Goal: Information Seeking & Learning: Learn about a topic

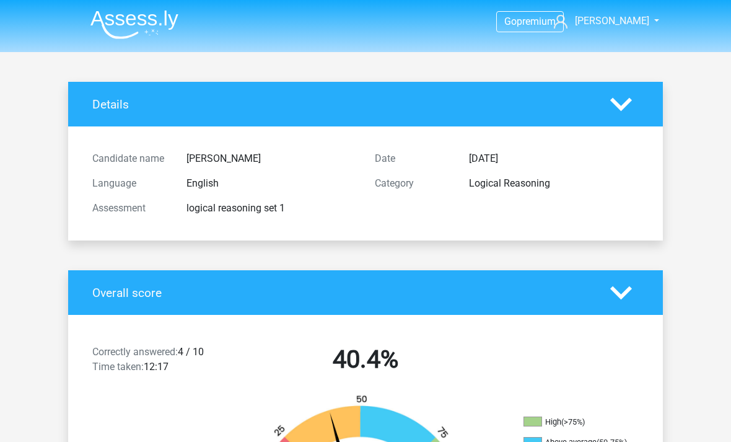
scroll to position [69, 0]
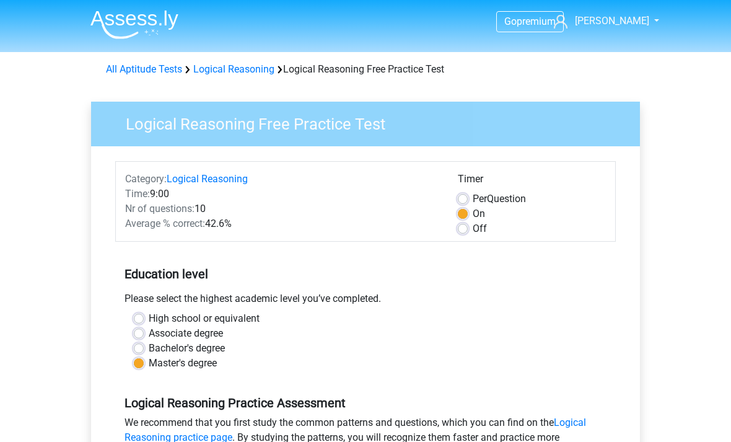
scroll to position [370, 0]
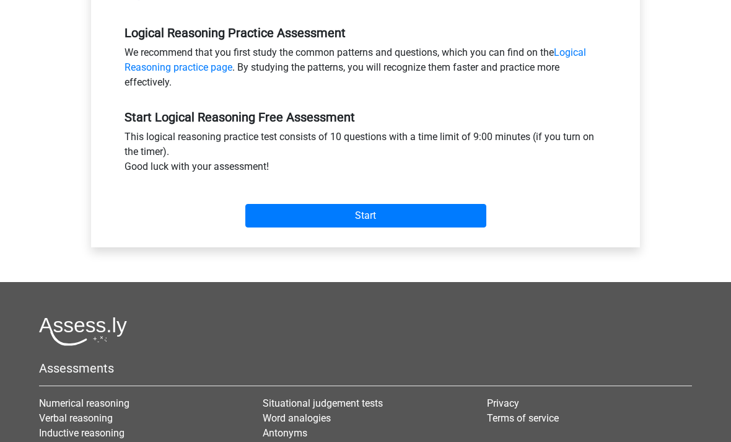
click at [374, 208] on input "Start" at bounding box center [365, 216] width 241 height 24
click at [361, 222] on input "Start" at bounding box center [365, 216] width 241 height 24
click at [375, 207] on input "Start" at bounding box center [365, 216] width 241 height 24
click at [378, 210] on input "Start" at bounding box center [365, 216] width 241 height 24
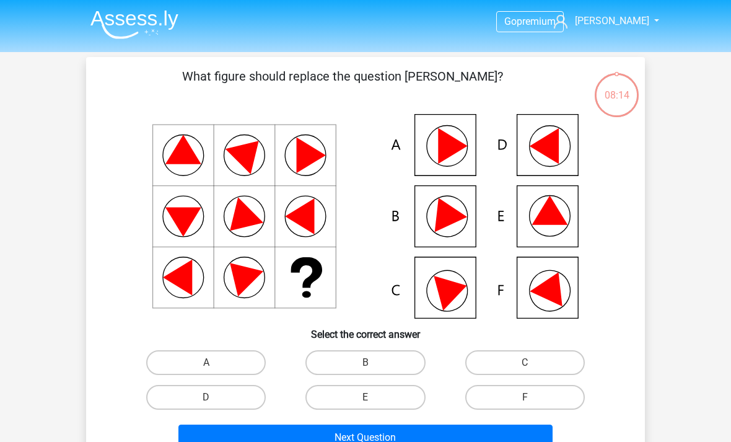
click at [370, 395] on label "E" at bounding box center [365, 397] width 120 height 25
click at [370, 397] on input "E" at bounding box center [369, 401] width 8 height 8
radio input "true"
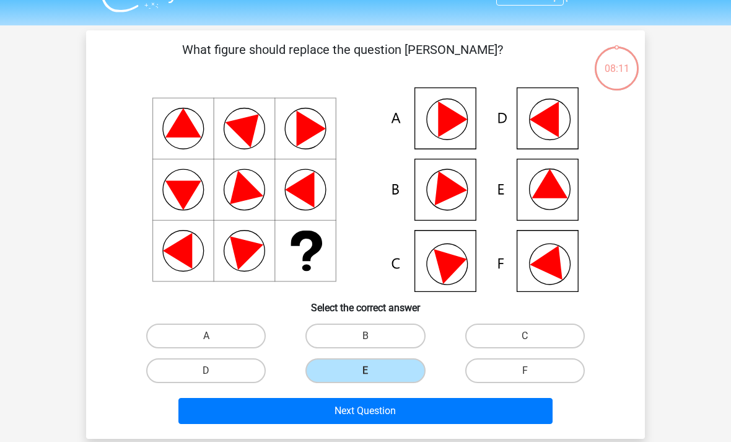
scroll to position [24, 0]
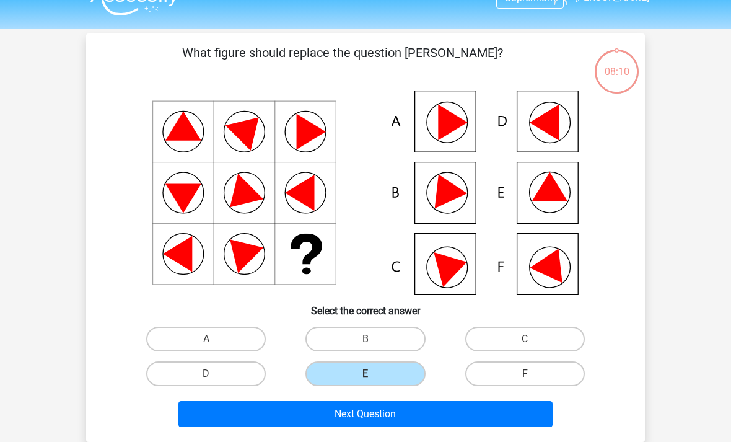
click at [373, 414] on button "Next Question" at bounding box center [365, 414] width 375 height 26
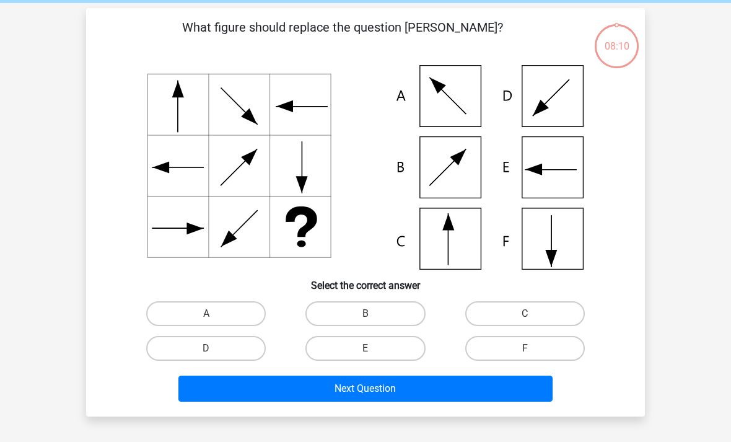
scroll to position [57, 0]
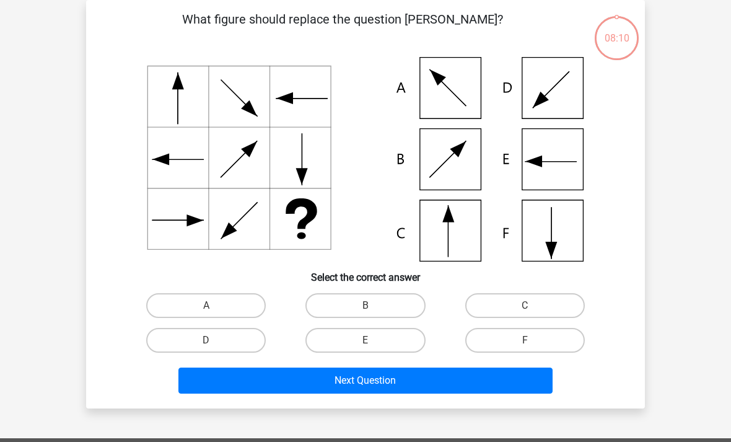
click at [454, 225] on icon at bounding box center [365, 159] width 499 height 204
click at [531, 309] on input "C" at bounding box center [528, 309] width 8 height 8
radio input "true"
click at [384, 376] on button "Next Question" at bounding box center [365, 380] width 375 height 26
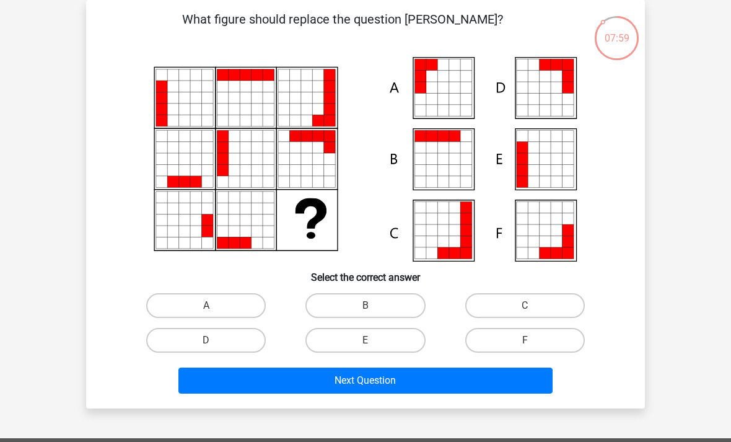
click at [205, 300] on label "A" at bounding box center [206, 305] width 120 height 25
click at [206, 305] on input "A" at bounding box center [210, 309] width 8 height 8
radio input "true"
click at [375, 372] on button "Next Question" at bounding box center [365, 380] width 375 height 26
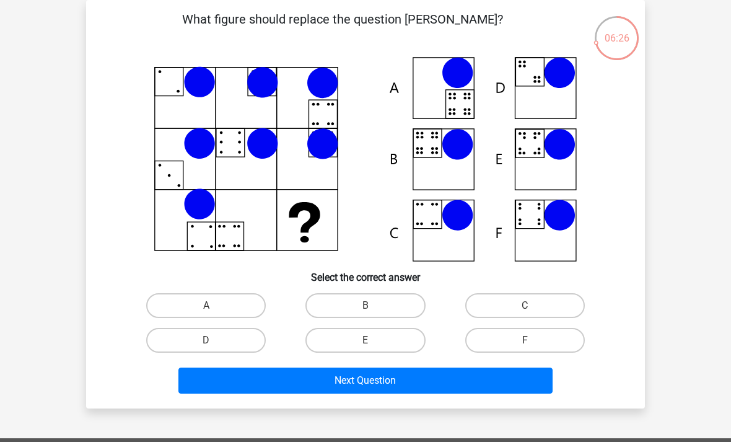
click at [378, 303] on label "B" at bounding box center [365, 305] width 120 height 25
click at [373, 305] on input "B" at bounding box center [369, 309] width 8 height 8
radio input "true"
click at [370, 381] on button "Next Question" at bounding box center [365, 380] width 375 height 26
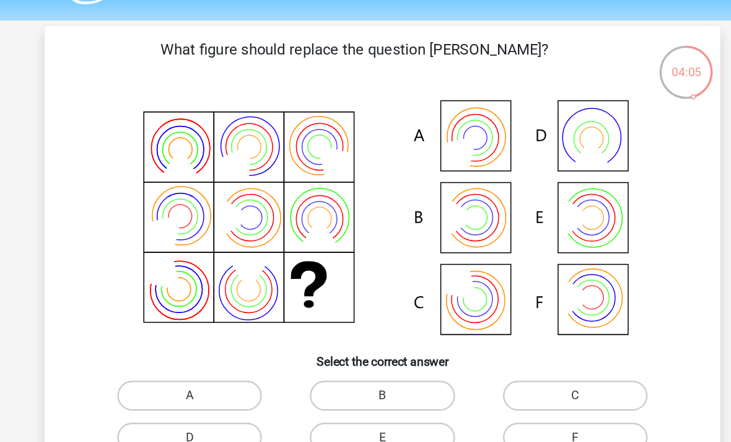
scroll to position [35, 0]
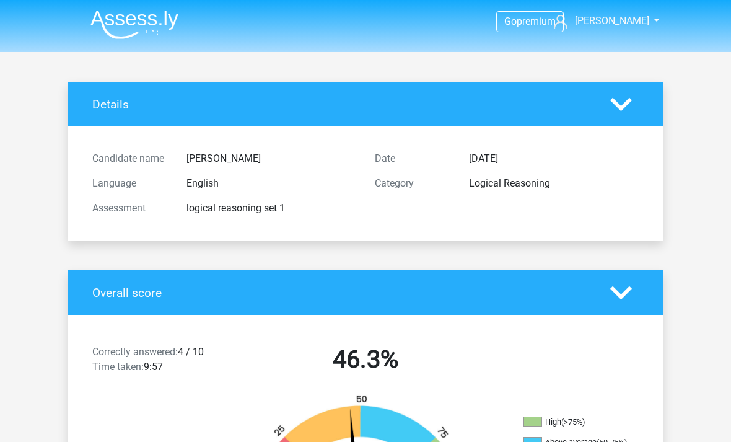
scroll to position [93, 77]
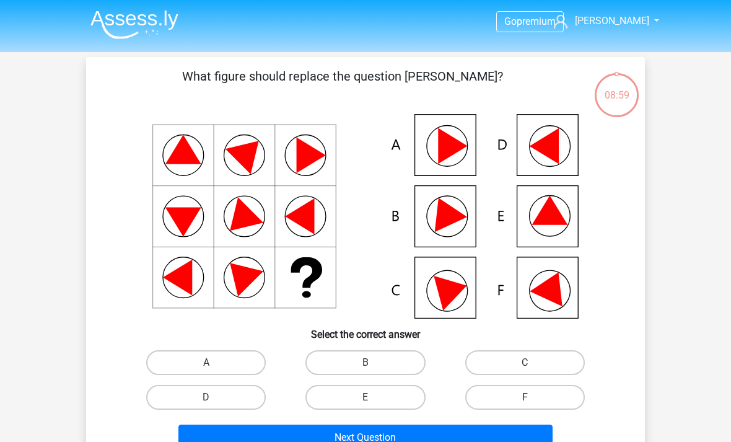
click at [385, 397] on label "E" at bounding box center [365, 397] width 120 height 25
click at [373, 397] on input "E" at bounding box center [369, 401] width 8 height 8
radio input "true"
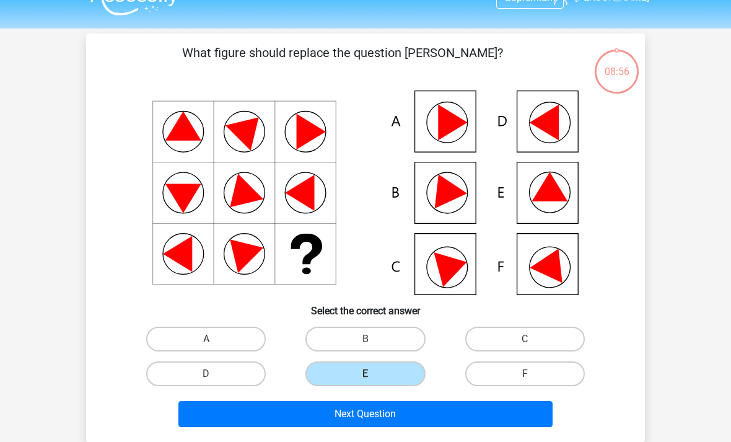
click at [377, 422] on button "Next Question" at bounding box center [365, 414] width 375 height 26
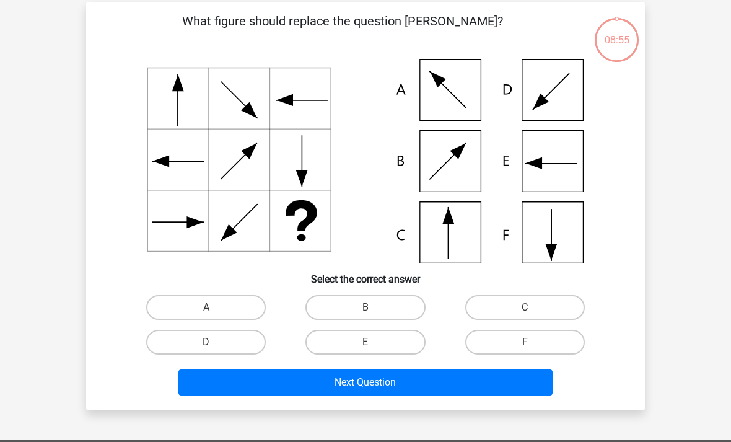
scroll to position [57, 0]
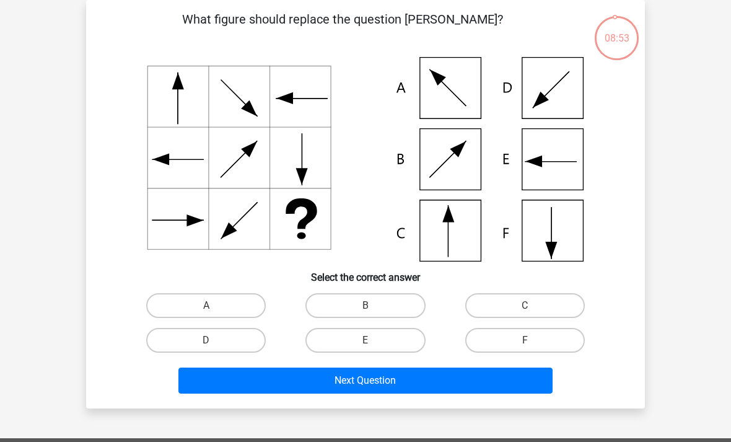
click at [532, 308] on input "C" at bounding box center [528, 309] width 8 height 8
radio input "true"
click at [376, 382] on button "Next Question" at bounding box center [365, 380] width 375 height 26
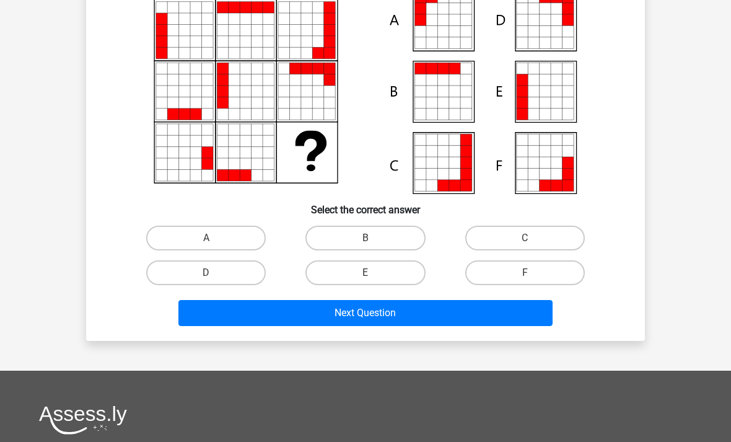
scroll to position [109, 0]
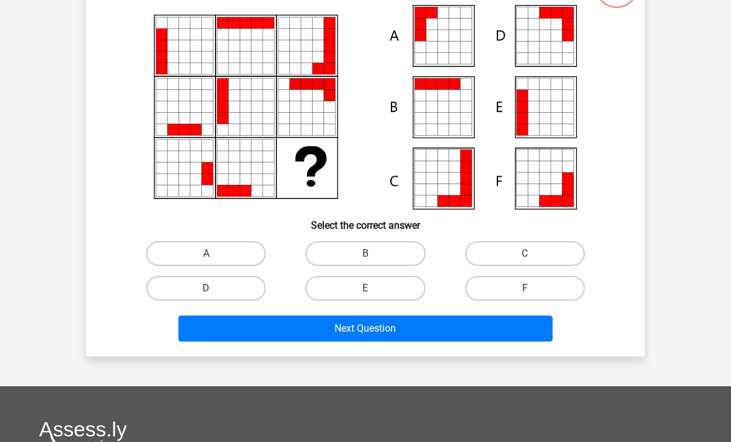
click at [213, 255] on input "A" at bounding box center [210, 257] width 8 height 8
radio input "true"
click at [392, 338] on button "Next Question" at bounding box center [365, 328] width 375 height 26
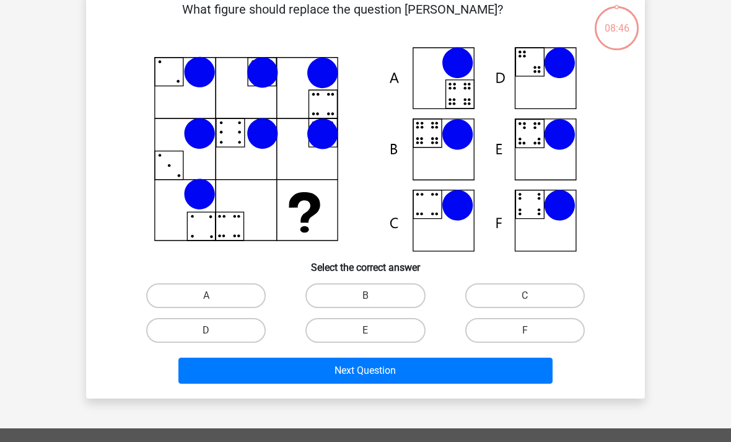
scroll to position [57, 0]
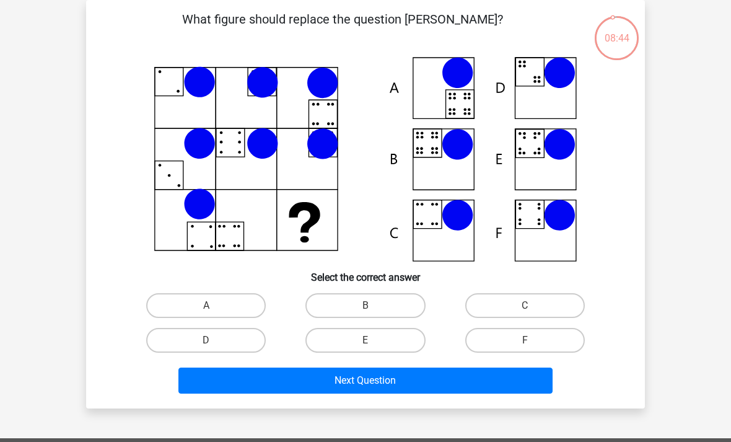
click at [373, 308] on input "B" at bounding box center [369, 309] width 8 height 8
radio input "true"
click at [384, 380] on button "Next Question" at bounding box center [365, 380] width 375 height 26
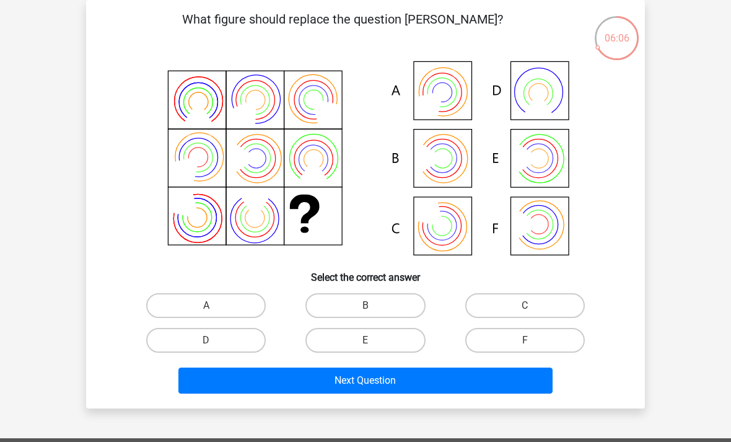
click at [371, 302] on label "B" at bounding box center [365, 305] width 120 height 25
click at [371, 305] on input "B" at bounding box center [369, 309] width 8 height 8
radio input "true"
click at [386, 381] on button "Next Question" at bounding box center [365, 380] width 375 height 26
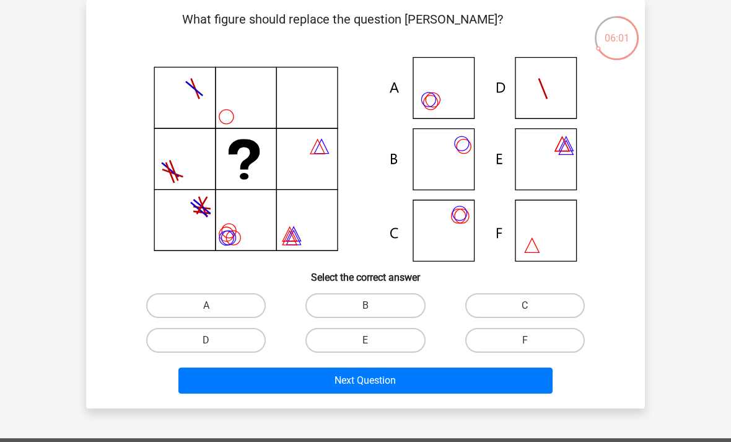
click at [378, 305] on label "B" at bounding box center [365, 305] width 120 height 25
click at [373, 305] on input "B" at bounding box center [369, 309] width 8 height 8
radio input "true"
click at [379, 376] on button "Next Question" at bounding box center [365, 380] width 375 height 26
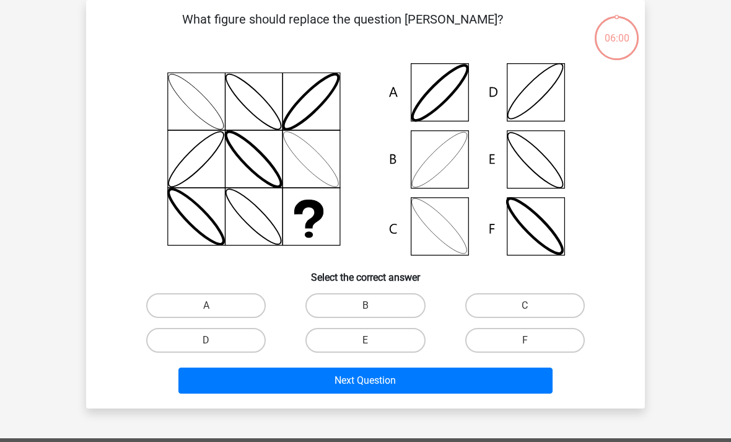
click at [376, 304] on label "B" at bounding box center [365, 305] width 120 height 25
click at [373, 305] on input "B" at bounding box center [369, 309] width 8 height 8
radio input "true"
click at [386, 377] on button "Next Question" at bounding box center [365, 380] width 375 height 26
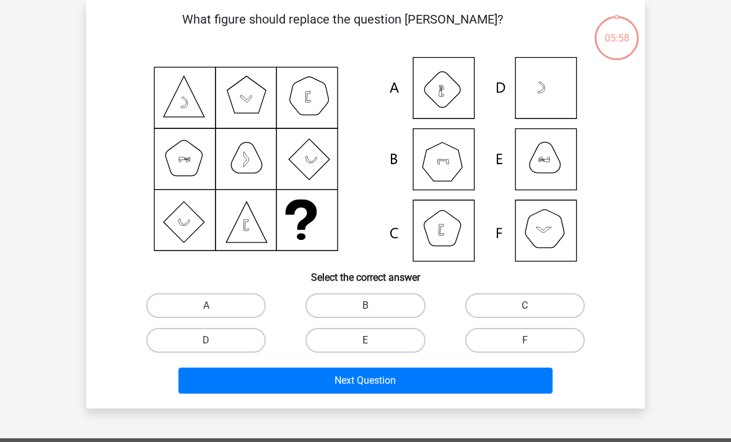
click at [373, 305] on label "B" at bounding box center [365, 305] width 120 height 25
click at [373, 305] on input "B" at bounding box center [369, 309] width 8 height 8
radio input "true"
click at [385, 387] on button "Next Question" at bounding box center [365, 380] width 375 height 26
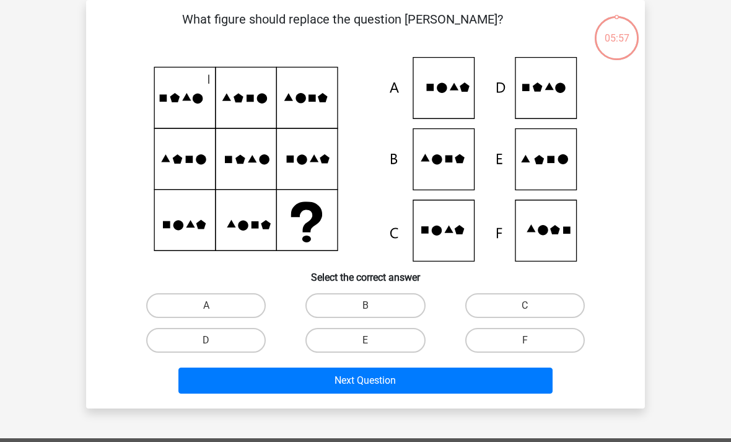
click at [372, 300] on label "B" at bounding box center [365, 305] width 120 height 25
click at [372, 305] on input "B" at bounding box center [369, 309] width 8 height 8
radio input "true"
click at [381, 376] on button "Next Question" at bounding box center [365, 380] width 375 height 26
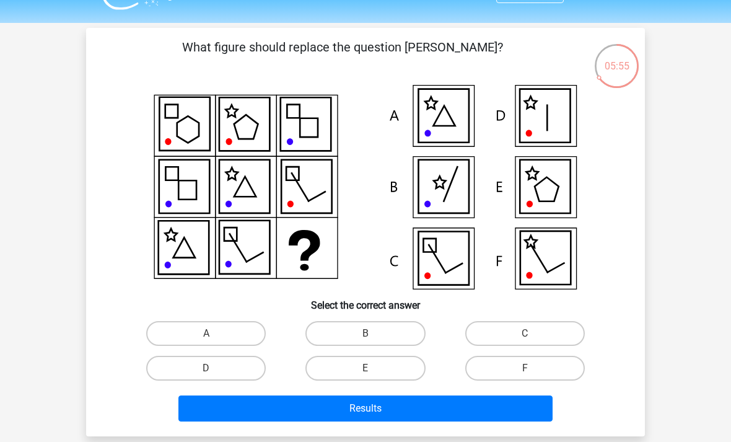
scroll to position [37, 0]
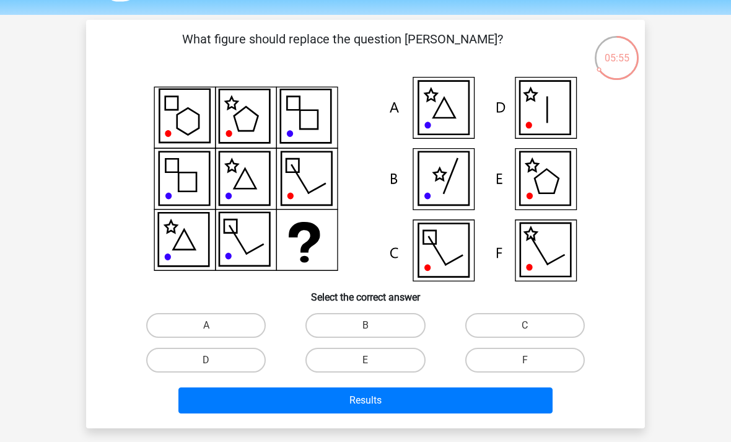
click at [373, 333] on input "B" at bounding box center [369, 329] width 8 height 8
radio input "true"
click at [393, 398] on button "Results" at bounding box center [365, 400] width 375 height 26
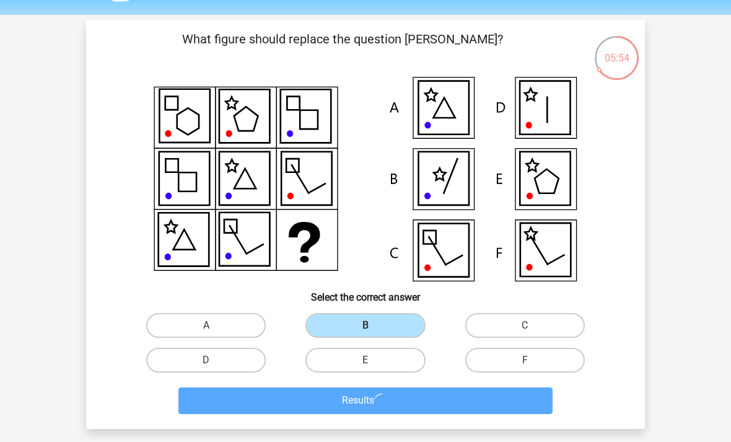
click at [370, 329] on input "B" at bounding box center [369, 329] width 8 height 8
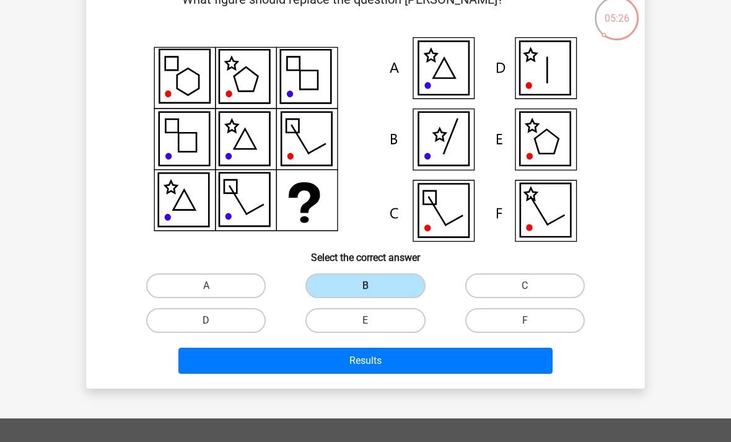
scroll to position [0, 0]
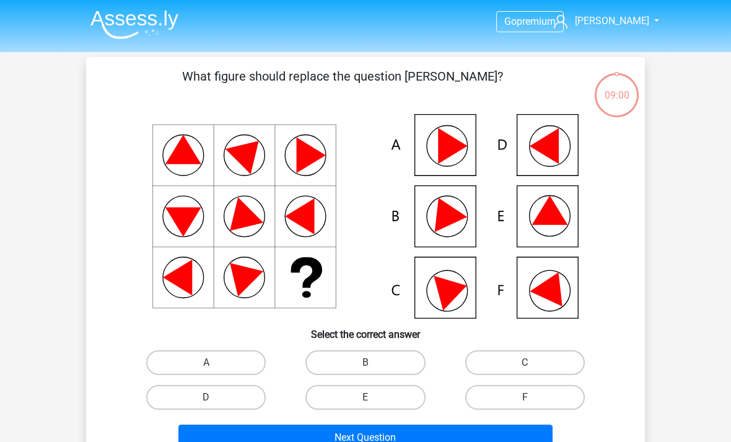
click at [375, 227] on icon at bounding box center [365, 216] width 499 height 204
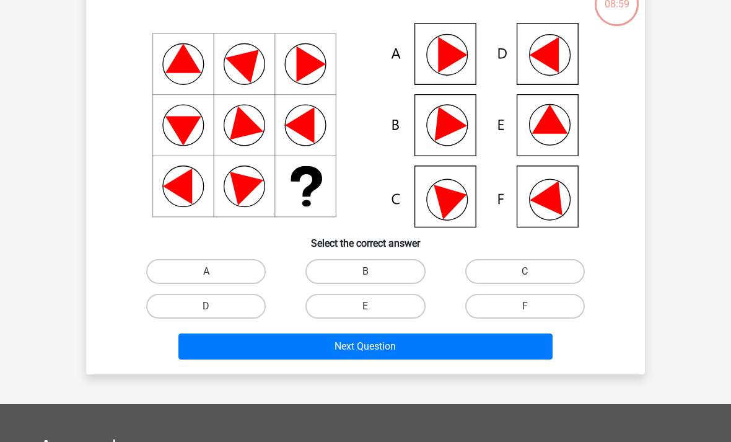
scroll to position [91, 0]
click at [366, 271] on label "B" at bounding box center [365, 271] width 120 height 25
click at [366, 271] on input "B" at bounding box center [369, 275] width 8 height 8
radio input "true"
click at [367, 352] on button "Next Question" at bounding box center [365, 347] width 375 height 26
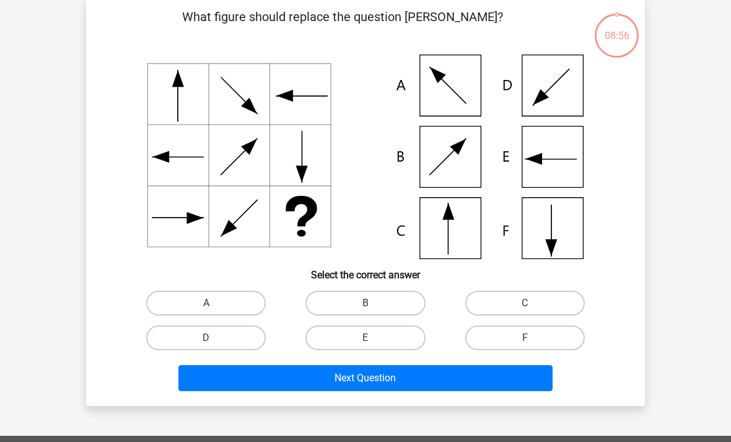
scroll to position [57, 0]
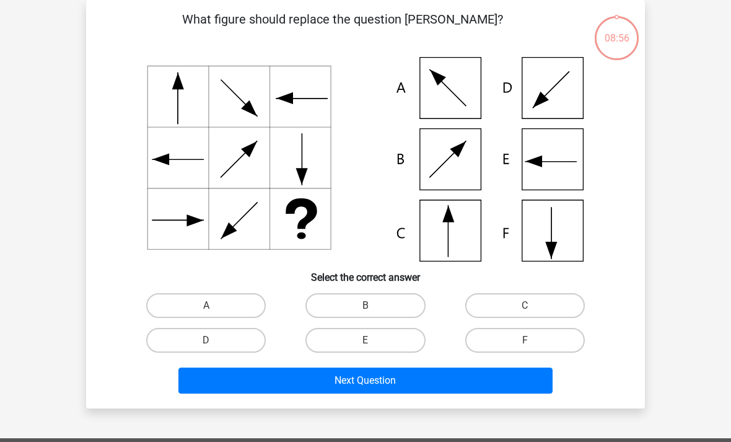
click at [378, 301] on label "B" at bounding box center [365, 305] width 120 height 25
click at [373, 305] on input "B" at bounding box center [369, 309] width 8 height 8
radio input "true"
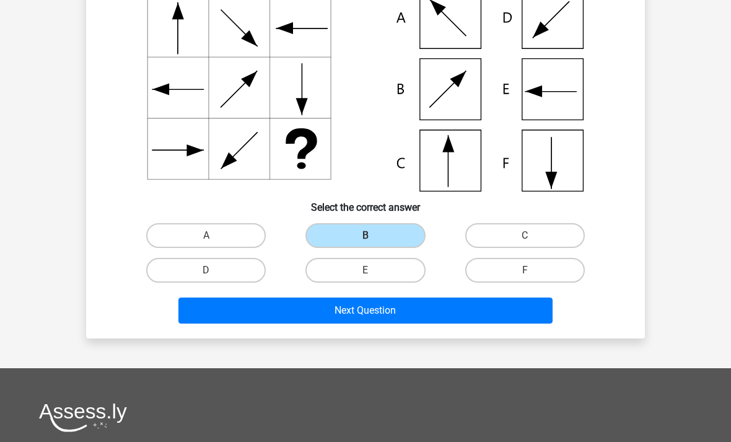
scroll to position [131, 0]
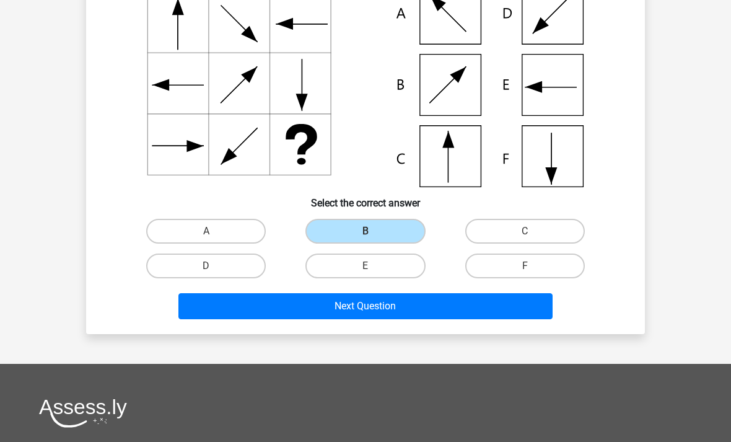
click at [398, 298] on button "Next Question" at bounding box center [365, 306] width 375 height 26
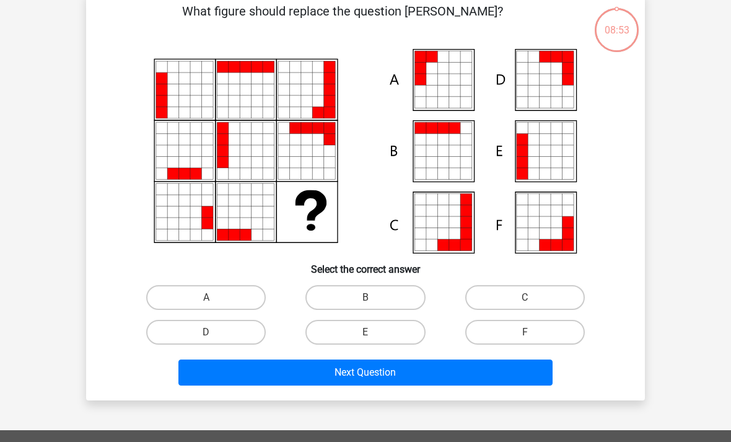
scroll to position [57, 0]
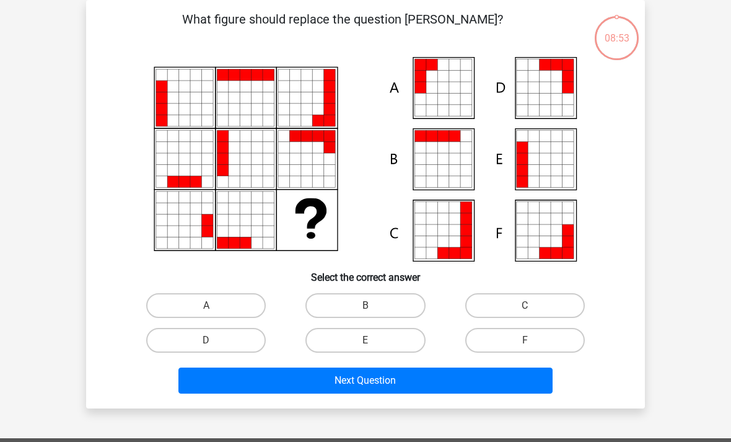
click at [378, 296] on label "B" at bounding box center [365, 305] width 120 height 25
click at [373, 305] on input "B" at bounding box center [369, 309] width 8 height 8
radio input "true"
click at [378, 375] on button "Next Question" at bounding box center [365, 380] width 375 height 26
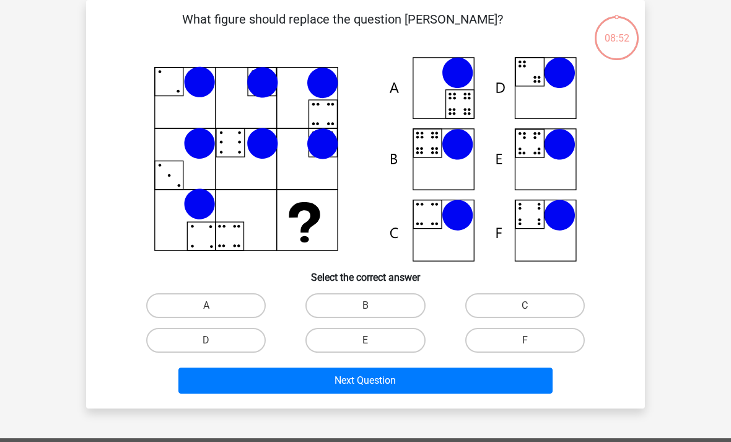
click at [370, 310] on input "B" at bounding box center [369, 309] width 8 height 8
radio input "true"
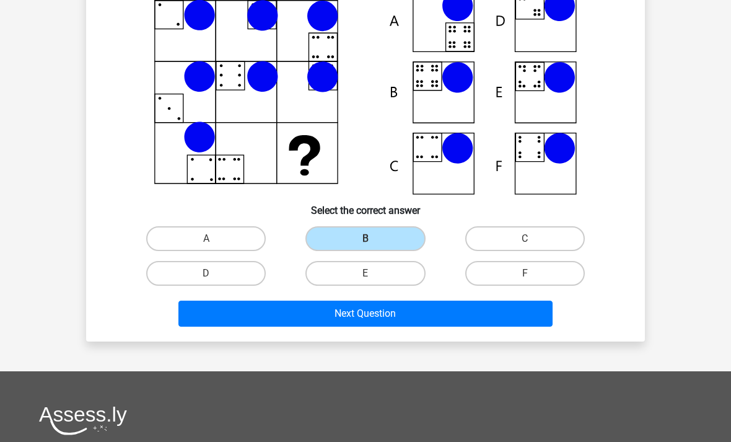
scroll to position [124, 0]
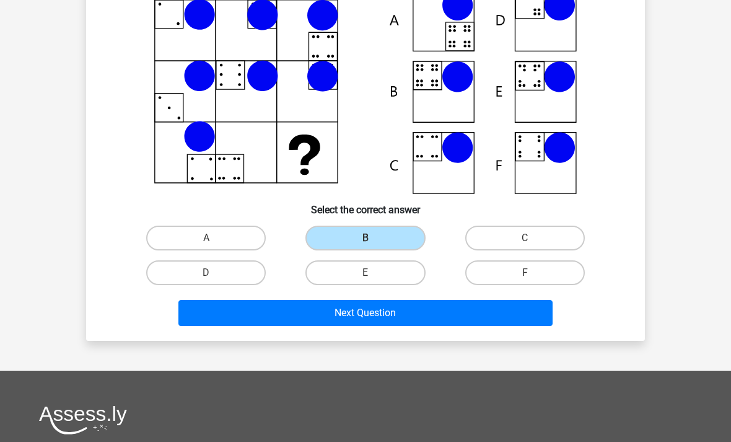
click at [393, 310] on button "Next Question" at bounding box center [365, 313] width 375 height 26
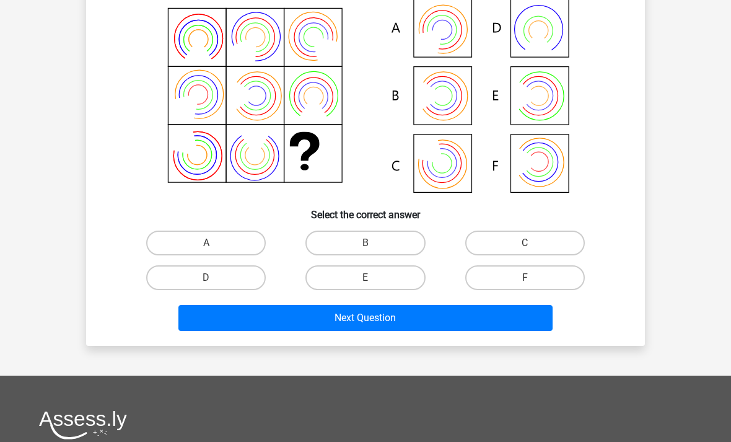
scroll to position [118, 0]
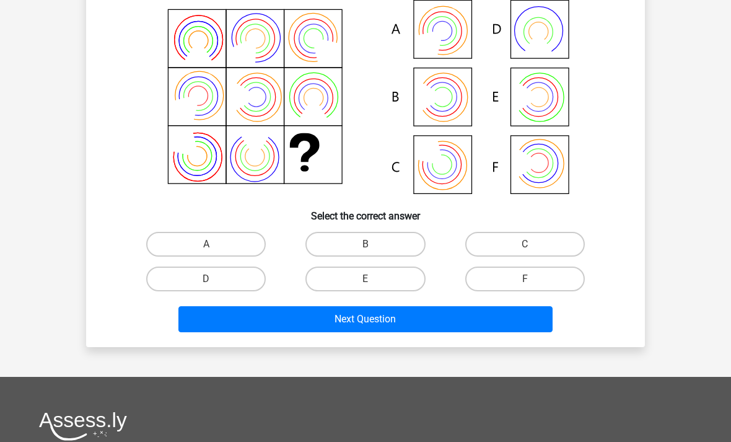
click at [369, 240] on label "B" at bounding box center [365, 244] width 120 height 25
click at [369, 244] on input "B" at bounding box center [369, 248] width 8 height 8
radio input "true"
click at [370, 316] on button "Next Question" at bounding box center [365, 319] width 375 height 26
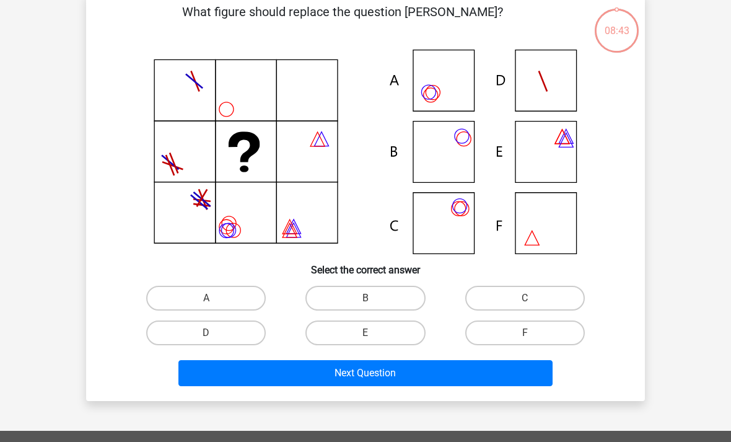
scroll to position [58, 0]
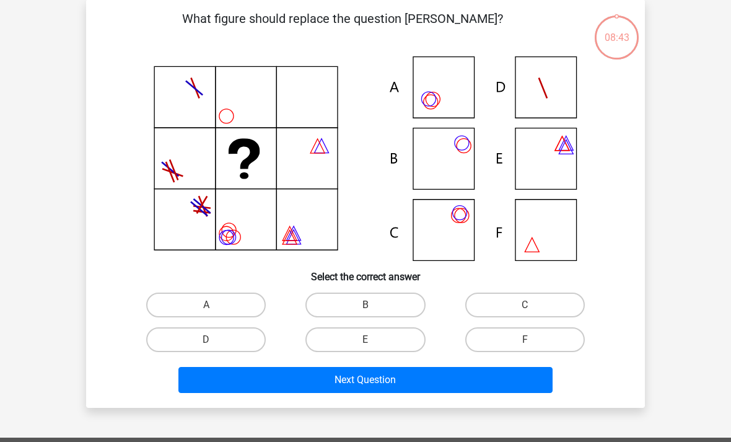
click at [367, 250] on icon at bounding box center [365, 158] width 499 height 204
click at [377, 295] on label "B" at bounding box center [365, 304] width 120 height 25
click at [373, 305] on input "B" at bounding box center [369, 309] width 8 height 8
radio input "true"
click at [383, 376] on button "Next Question" at bounding box center [365, 380] width 375 height 26
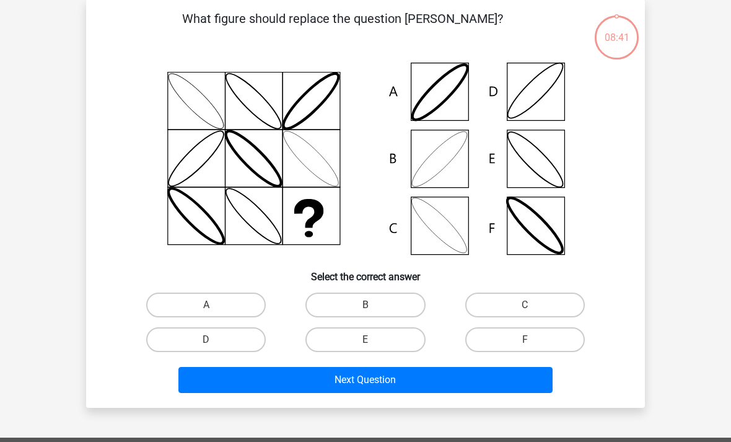
click at [380, 307] on label "B" at bounding box center [365, 304] width 120 height 25
click at [373, 307] on input "B" at bounding box center [369, 309] width 8 height 8
radio input "true"
click at [385, 368] on button "Next Question" at bounding box center [365, 380] width 375 height 26
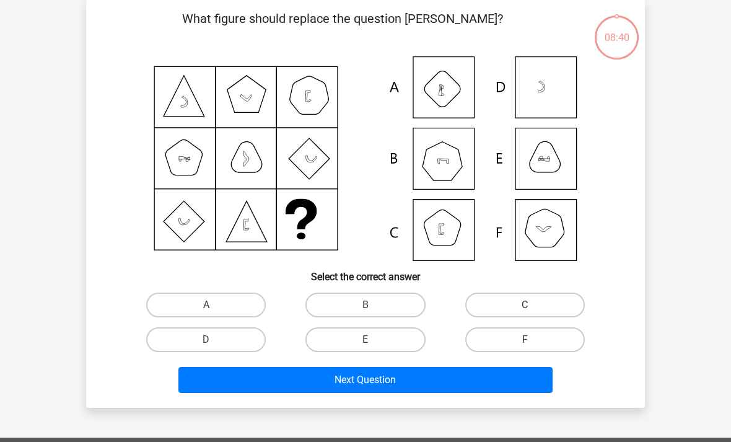
click at [373, 310] on input "B" at bounding box center [369, 309] width 8 height 8
radio input "true"
click at [388, 376] on button "Next Question" at bounding box center [365, 380] width 375 height 26
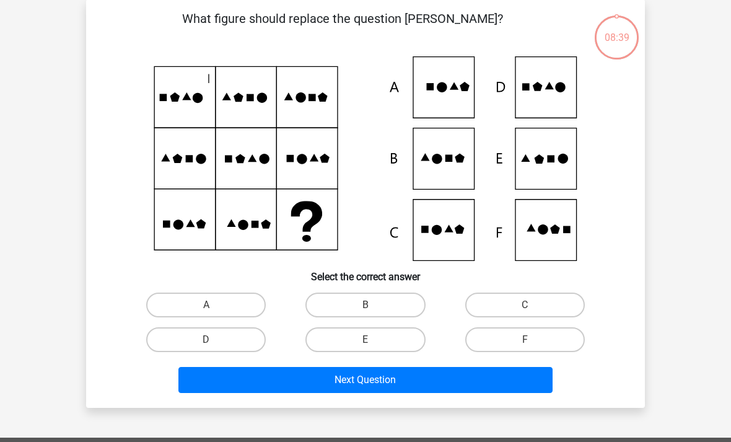
click at [376, 310] on label "B" at bounding box center [365, 304] width 120 height 25
click at [373, 310] on input "B" at bounding box center [369, 309] width 8 height 8
radio input "true"
click at [386, 380] on button "Next Question" at bounding box center [365, 380] width 375 height 26
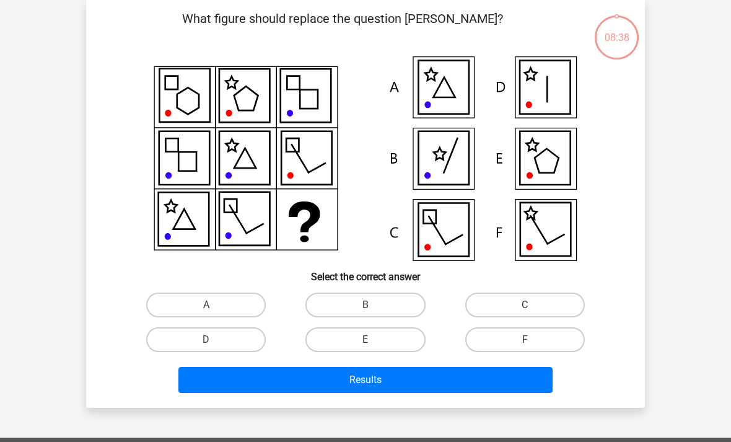
click at [380, 305] on label "B" at bounding box center [365, 304] width 120 height 25
click at [373, 305] on input "B" at bounding box center [369, 309] width 8 height 8
radio input "true"
click at [386, 372] on button "Results" at bounding box center [365, 380] width 375 height 26
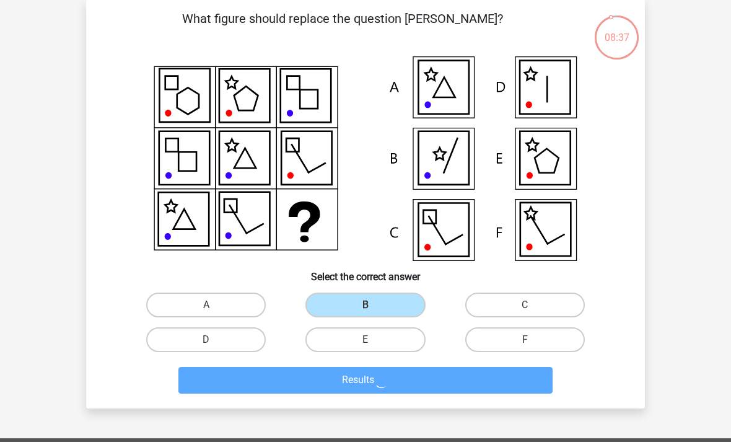
click at [379, 305] on label "B" at bounding box center [365, 304] width 120 height 25
click at [373, 305] on input "B" at bounding box center [369, 309] width 8 height 8
click at [383, 367] on button "Results" at bounding box center [365, 380] width 375 height 27
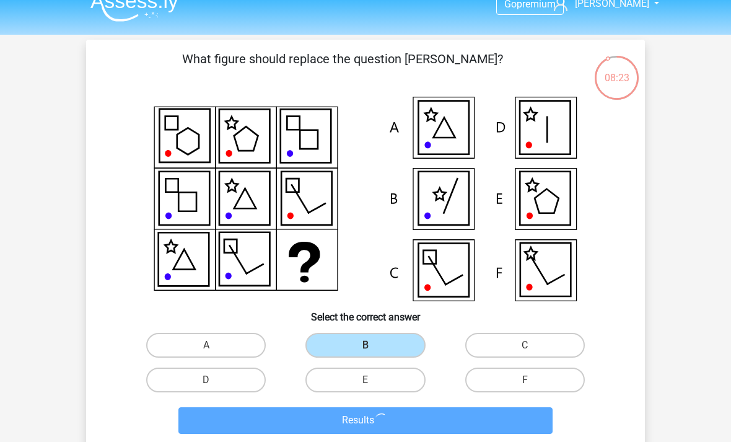
scroll to position [0, 0]
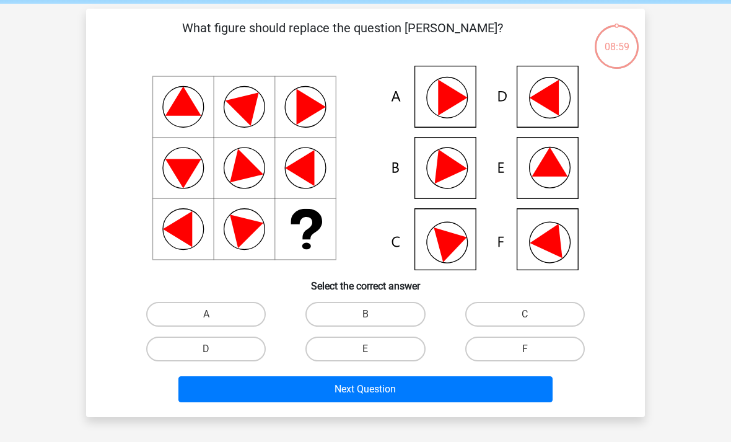
scroll to position [48, 0]
click at [379, 395] on button "Next Question" at bounding box center [365, 389] width 375 height 26
click at [372, 348] on label "E" at bounding box center [365, 348] width 120 height 25
click at [372, 349] on input "E" at bounding box center [369, 353] width 8 height 8
radio input "true"
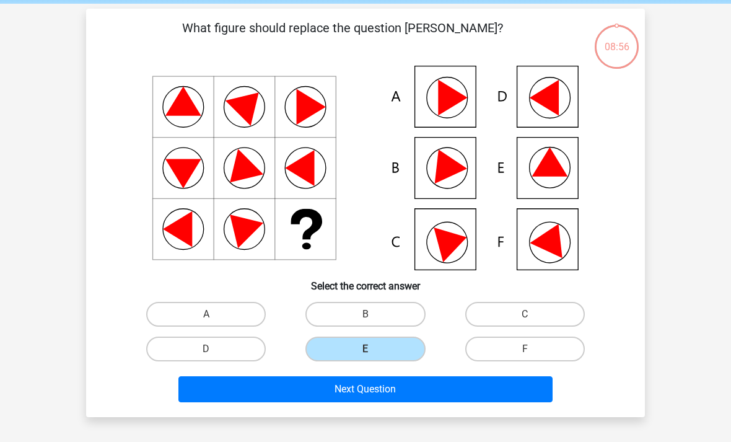
click at [388, 389] on button "Next Question" at bounding box center [365, 389] width 375 height 26
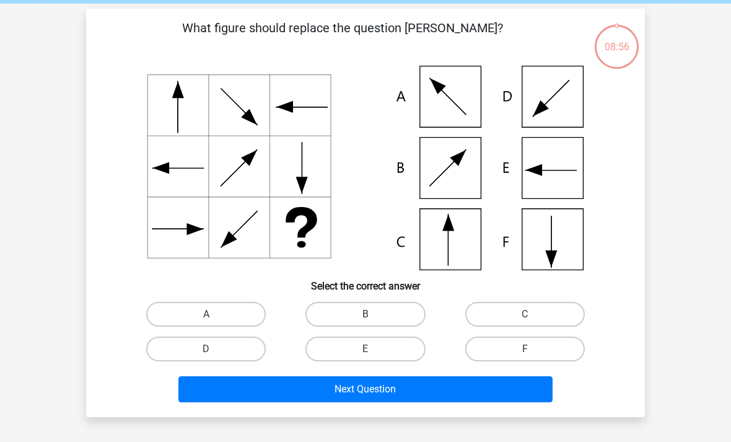
scroll to position [54, 0]
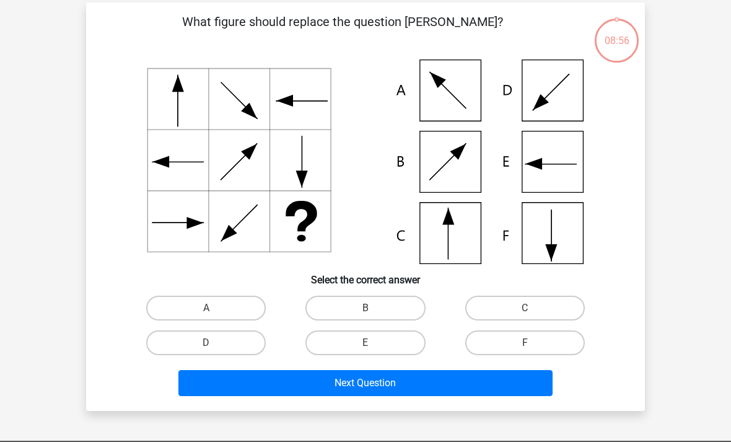
click at [376, 349] on label "E" at bounding box center [365, 342] width 120 height 25
click at [373, 349] on input "E" at bounding box center [369, 346] width 8 height 8
radio input "true"
click at [394, 378] on button "Next Question" at bounding box center [365, 383] width 375 height 26
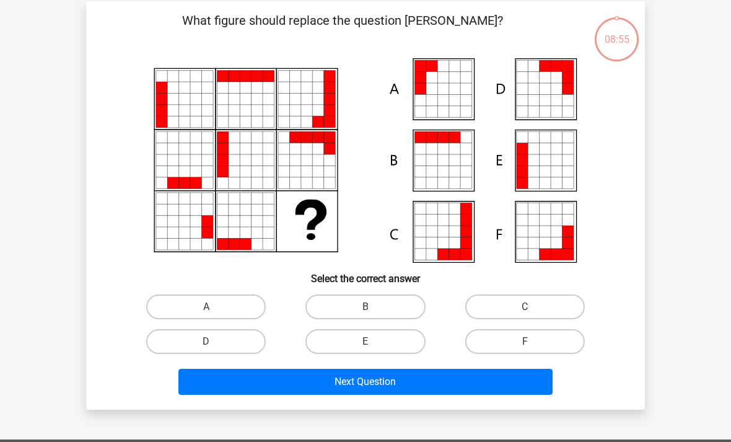
click at [388, 343] on label "E" at bounding box center [365, 341] width 120 height 25
click at [373, 343] on input "E" at bounding box center [369, 346] width 8 height 8
radio input "true"
click at [397, 375] on button "Next Question" at bounding box center [365, 381] width 375 height 26
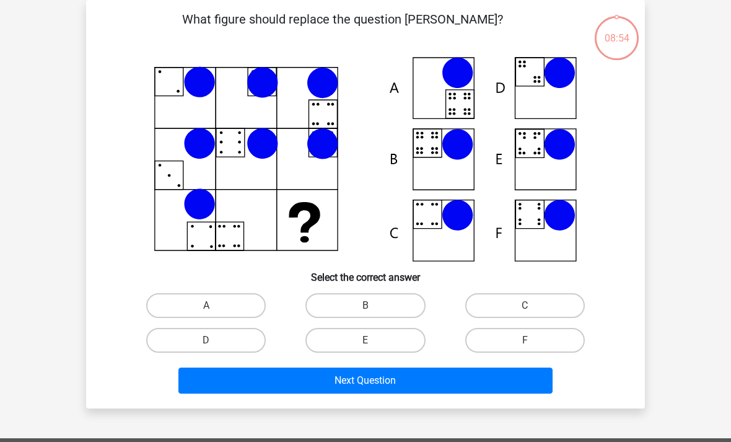
click at [376, 341] on label "E" at bounding box center [365, 340] width 120 height 25
click at [373, 341] on input "E" at bounding box center [369, 345] width 8 height 8
radio input "true"
click at [398, 380] on button "Next Question" at bounding box center [365, 380] width 375 height 26
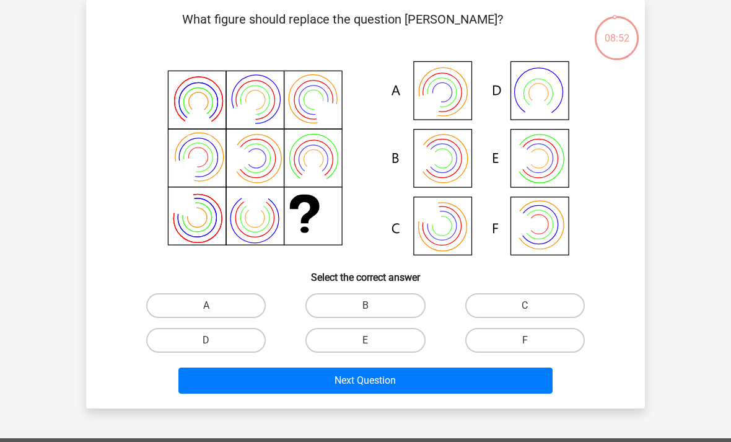
click at [383, 340] on label "E" at bounding box center [365, 340] width 120 height 25
click at [373, 340] on input "E" at bounding box center [369, 344] width 8 height 8
radio input "true"
click at [402, 381] on button "Next Question" at bounding box center [365, 380] width 375 height 26
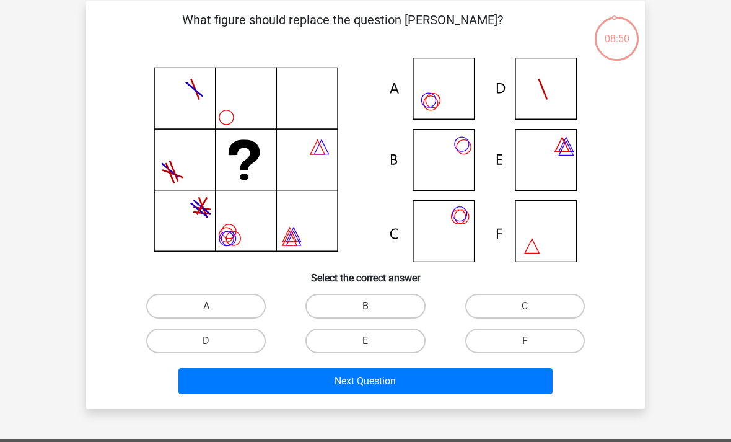
scroll to position [31, 0]
